Goal: Information Seeking & Learning: Learn about a topic

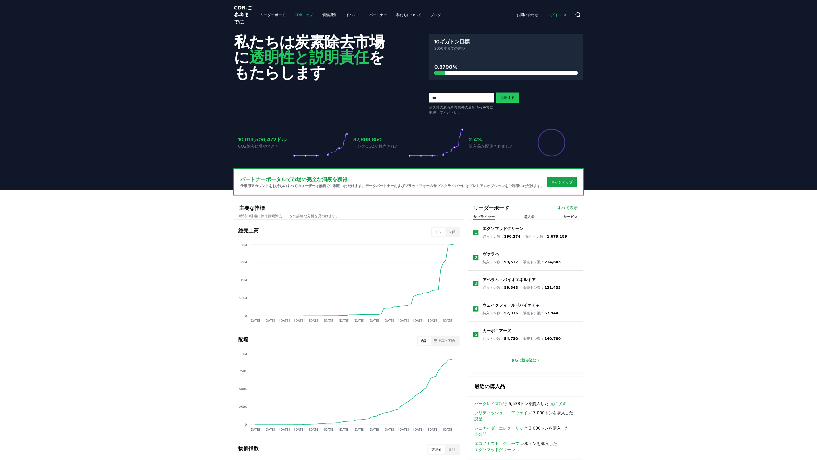
click at [297, 17] on font "CDRマップ" at bounding box center [304, 15] width 18 height 4
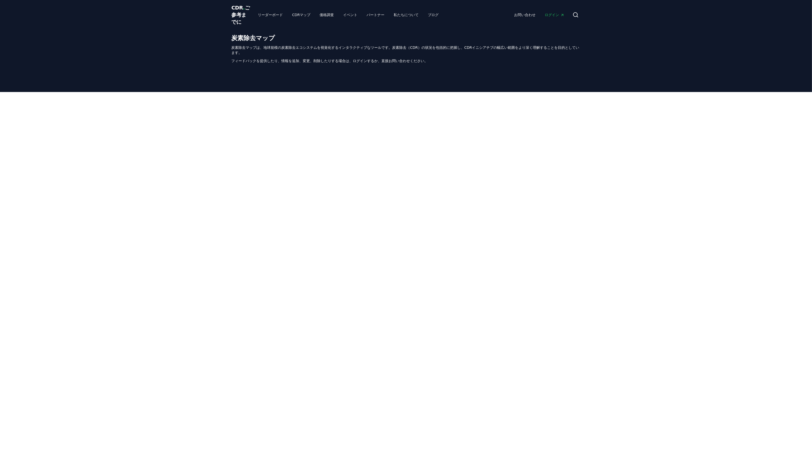
click at [560, 17] on icon "主要" at bounding box center [562, 15] width 4 height 4
click at [553, 17] on font "ログイン" at bounding box center [552, 15] width 14 height 4
click at [143, 152] on div at bounding box center [406, 219] width 812 height 255
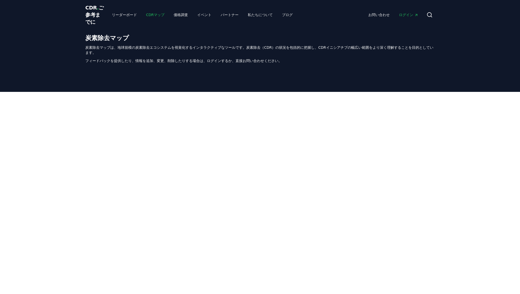
click at [146, 17] on font "CDRマップ" at bounding box center [155, 15] width 18 height 4
click at [148, 17] on font "CDRマップ" at bounding box center [155, 15] width 18 height 4
click at [150, 17] on font "CDRマップ" at bounding box center [155, 15] width 18 height 4
click at [410, 17] on font "ログイン" at bounding box center [406, 15] width 14 height 4
click at [408, 17] on font "ログイン" at bounding box center [406, 15] width 14 height 4
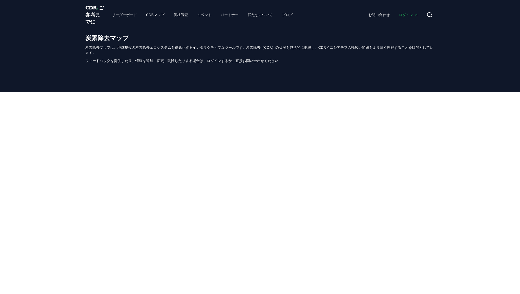
click at [408, 17] on font "ログイン" at bounding box center [406, 15] width 14 height 4
click at [329, 55] on font "炭素除去マップは、地球規模の炭素除去エコシステムを視覚化するインタラクティブなツールです。炭素除去（CDR）の状況を包括的に把握し、CDRイニシアチブの幅広い…" at bounding box center [259, 49] width 348 height 9
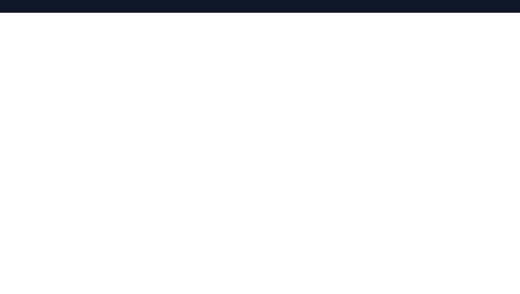
scroll to position [80, 0]
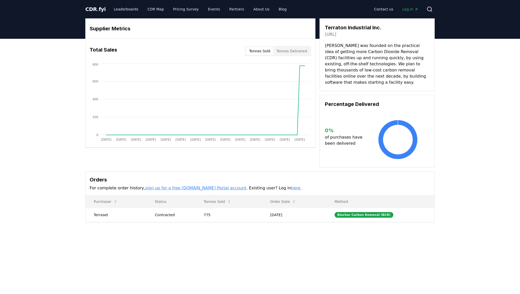
click at [83, 117] on div "Supplier Metrics Total Sales Tonnes Sold Tonnes Delivered Jan 2019 Jul 2019 Jan…" at bounding box center [259, 120] width 357 height 204
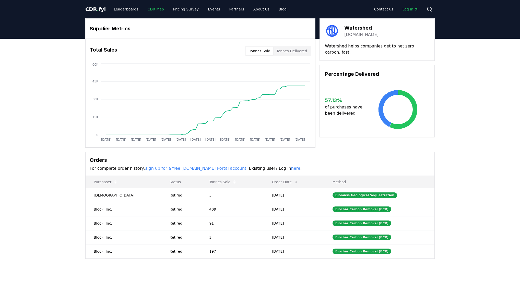
click at [159, 10] on link "CDR Map" at bounding box center [155, 9] width 25 height 9
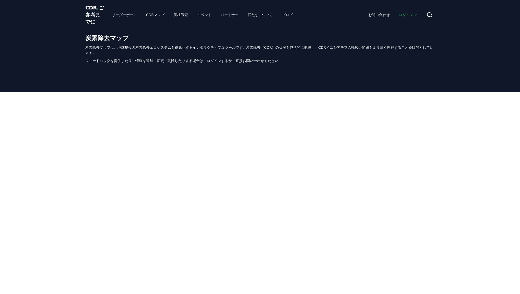
scroll to position [1, 0]
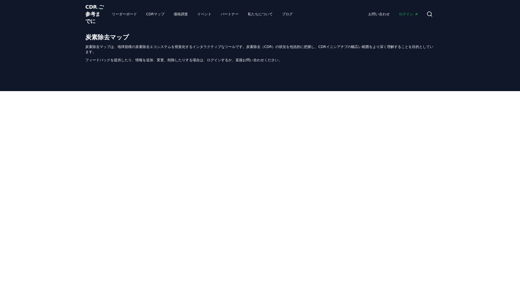
click at [177, 54] on font "炭素除去マップは、地球規模の炭素除去エコシステムを視覚化するインタラクティブなツールです。炭素除去（CDR）の状況を包括的に把握し、CDRイニシアチブの幅広い…" at bounding box center [259, 49] width 348 height 9
